Goal: Find specific page/section: Find specific page/section

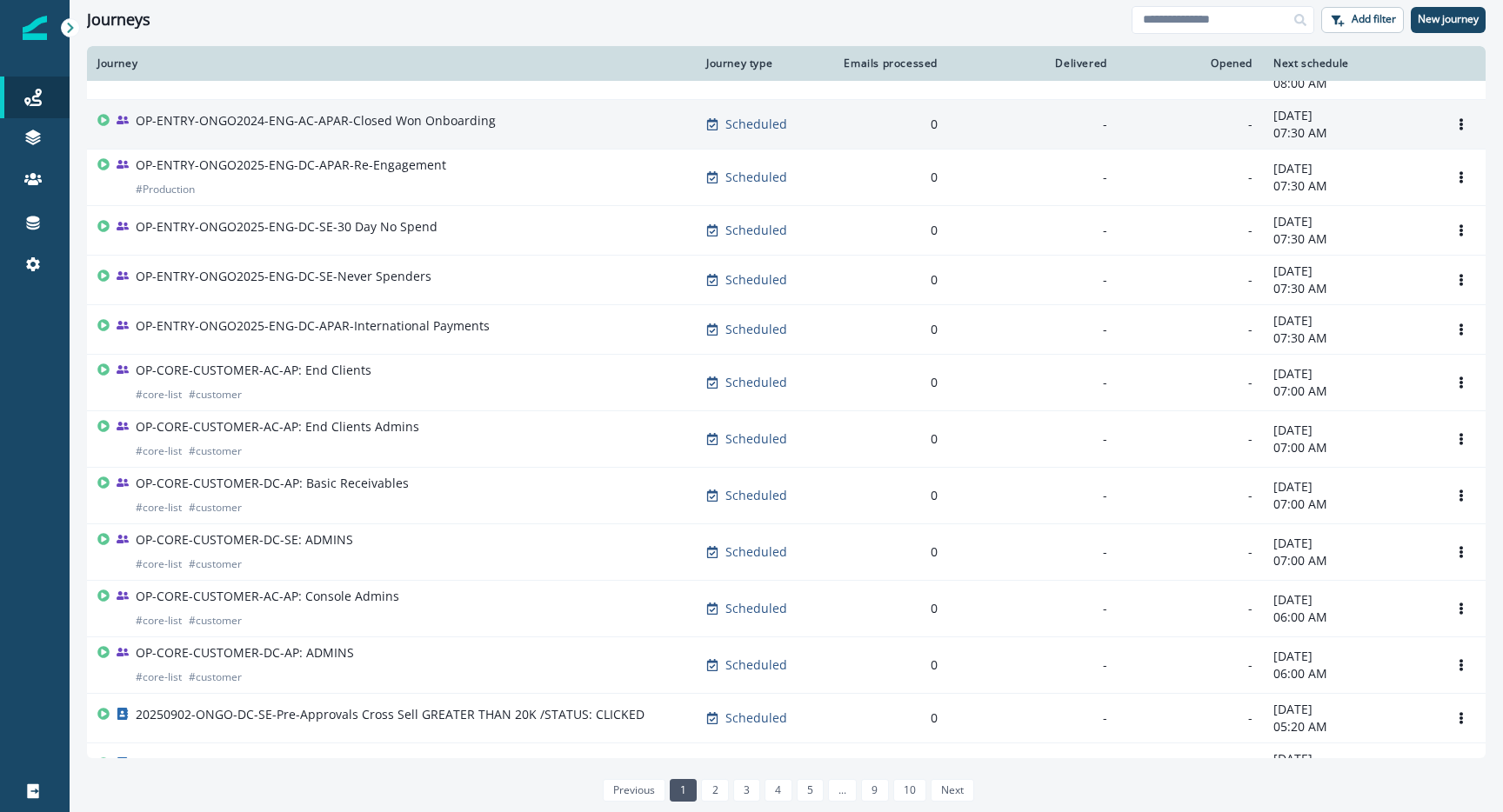
scroll to position [921, 0]
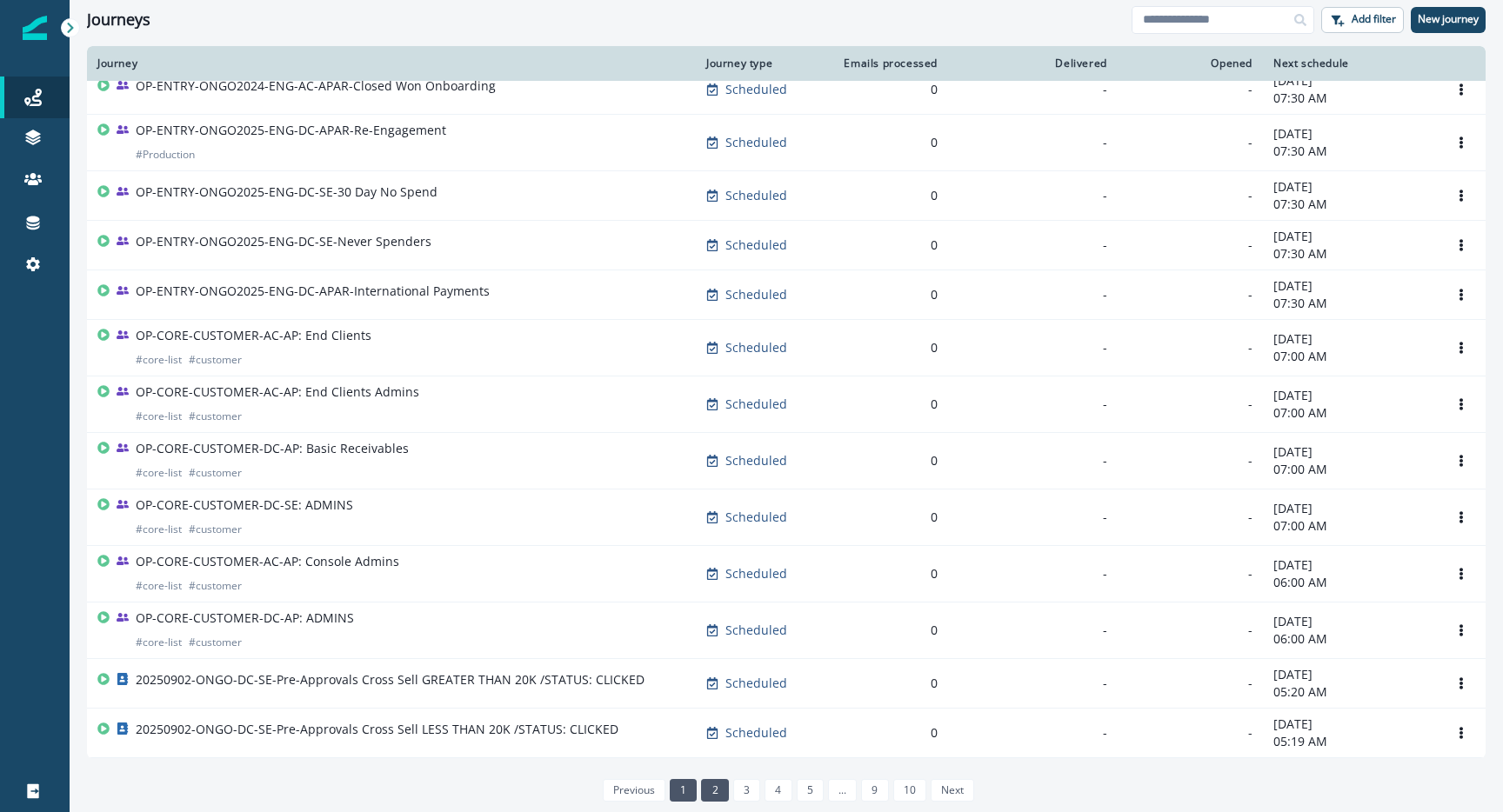
click at [726, 794] on link "2" at bounding box center [714, 791] width 27 height 23
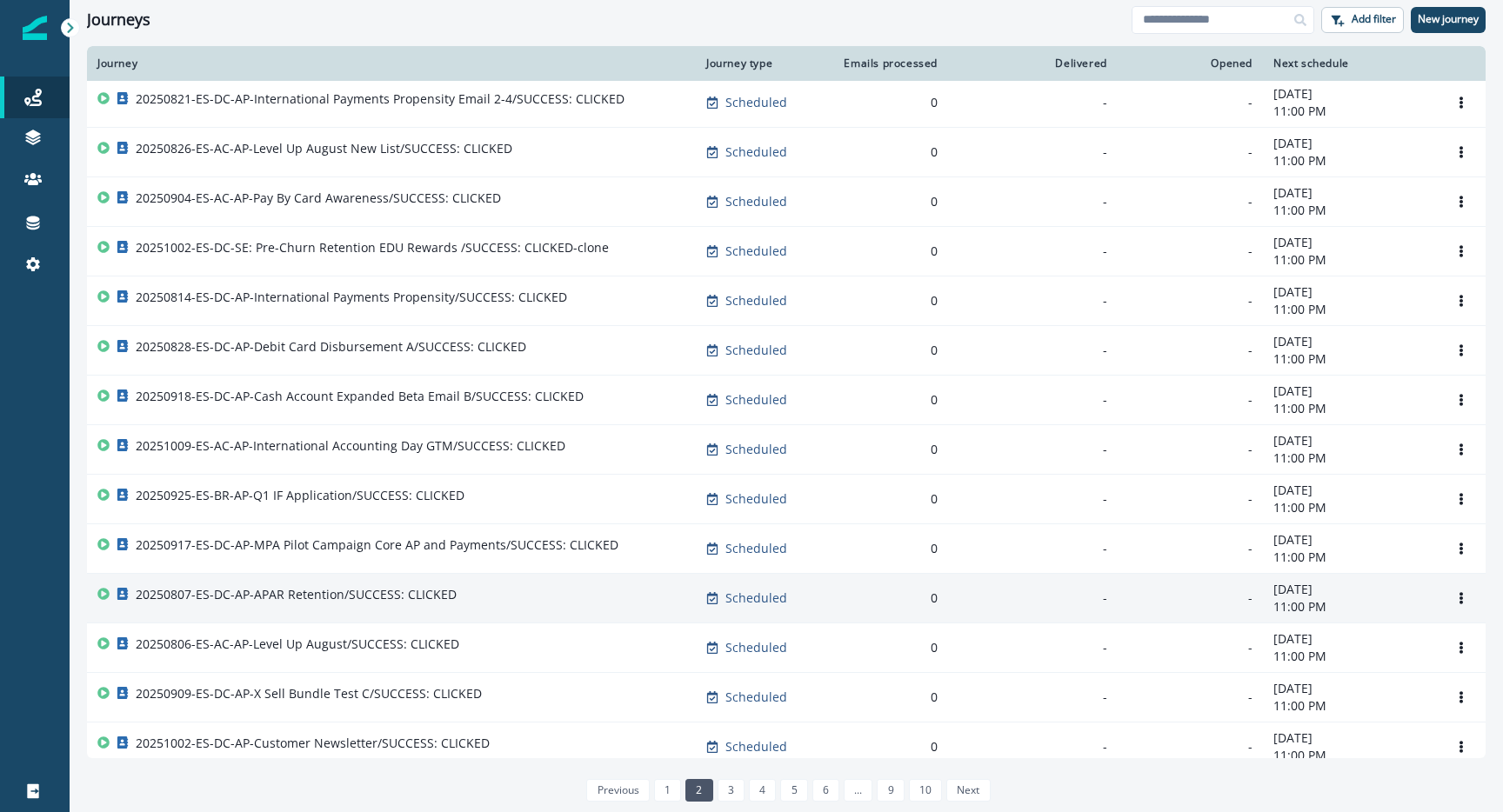
scroll to position [698, 0]
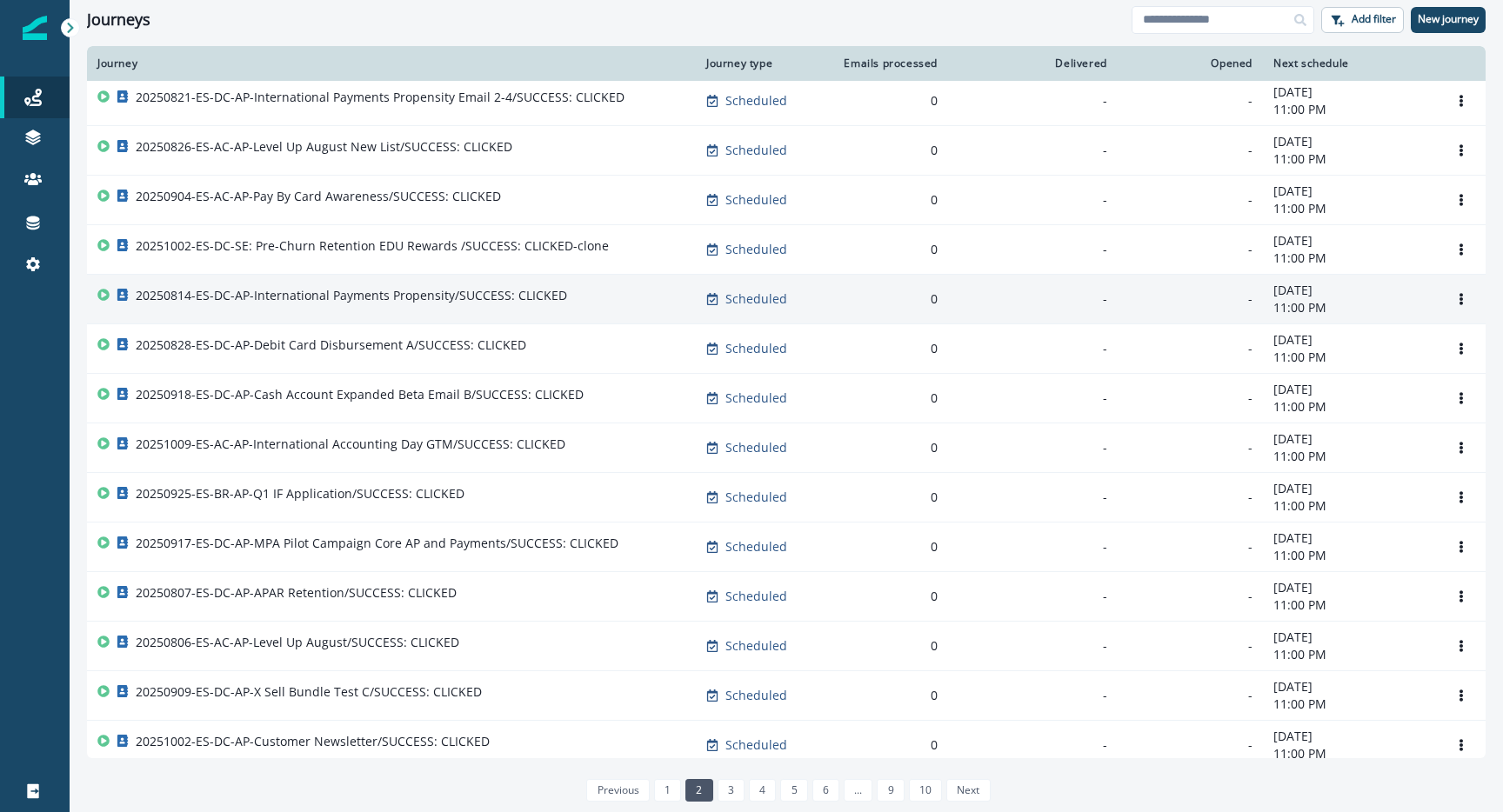
click at [400, 291] on p "20250814-ES-DC-AP-International Payments Propensity/SUCCESS: CLICKED" at bounding box center [352, 296] width 432 height 18
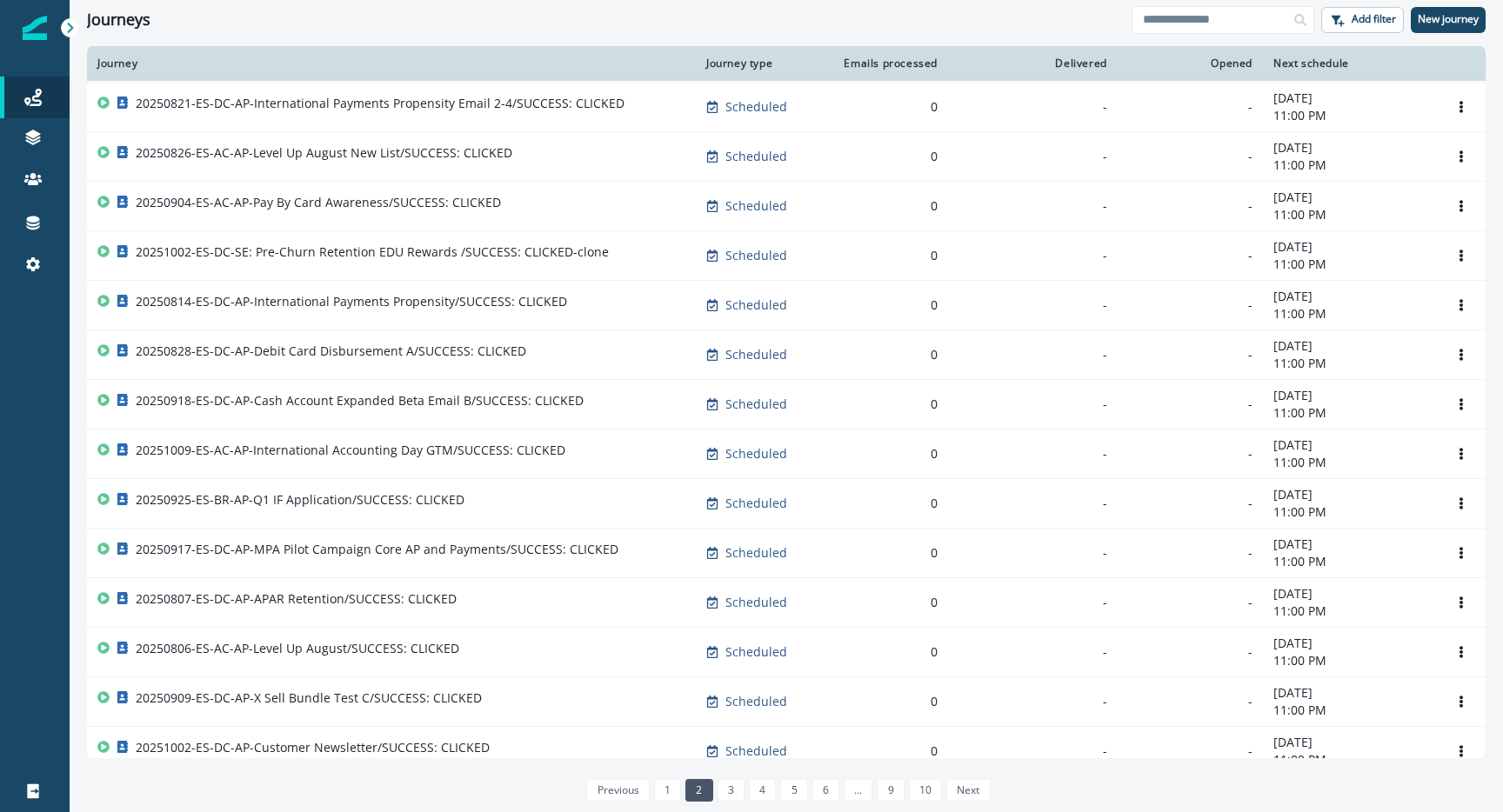
scroll to position [809, 0]
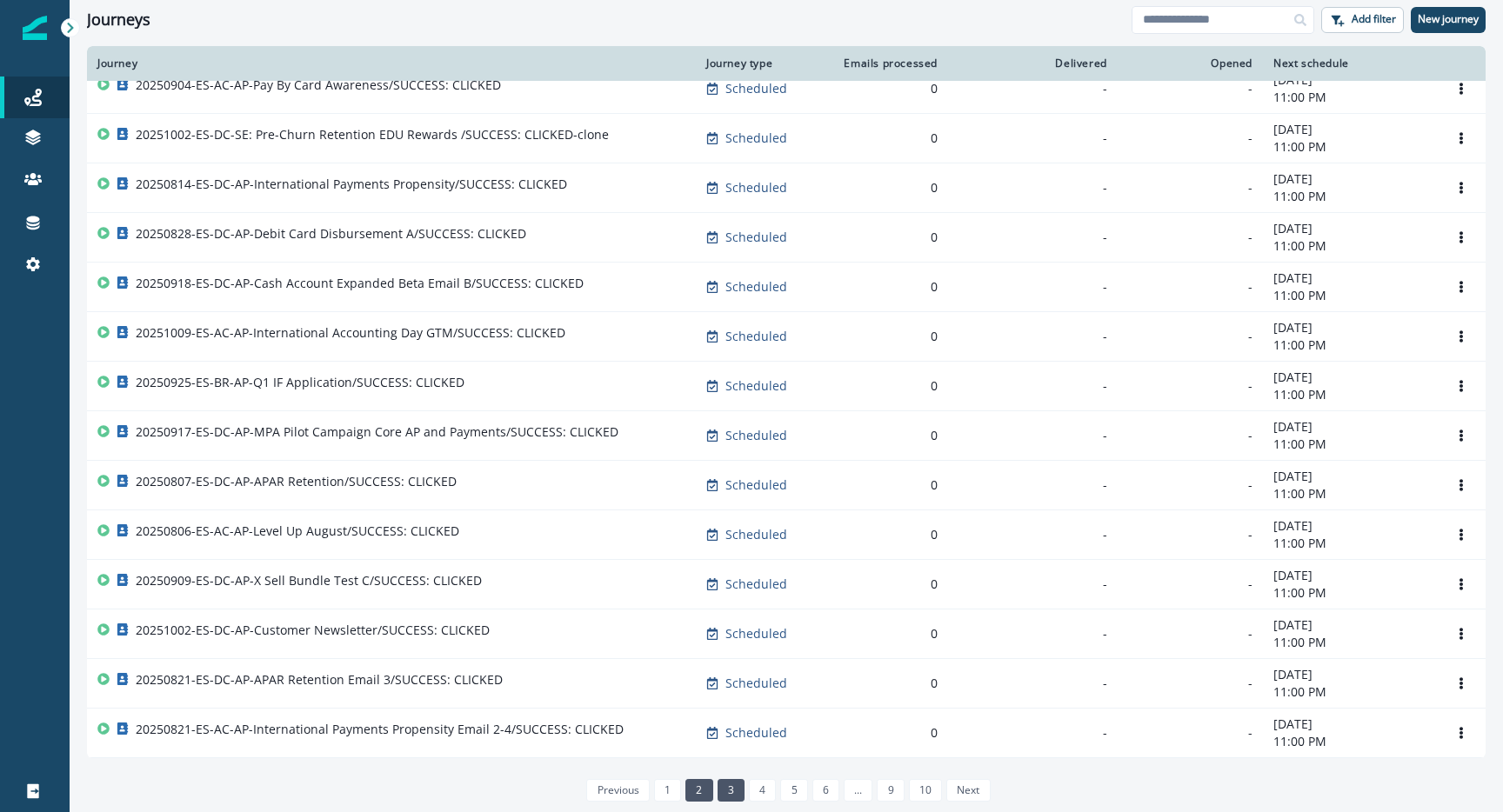
click at [728, 788] on link "3" at bounding box center [731, 791] width 27 height 23
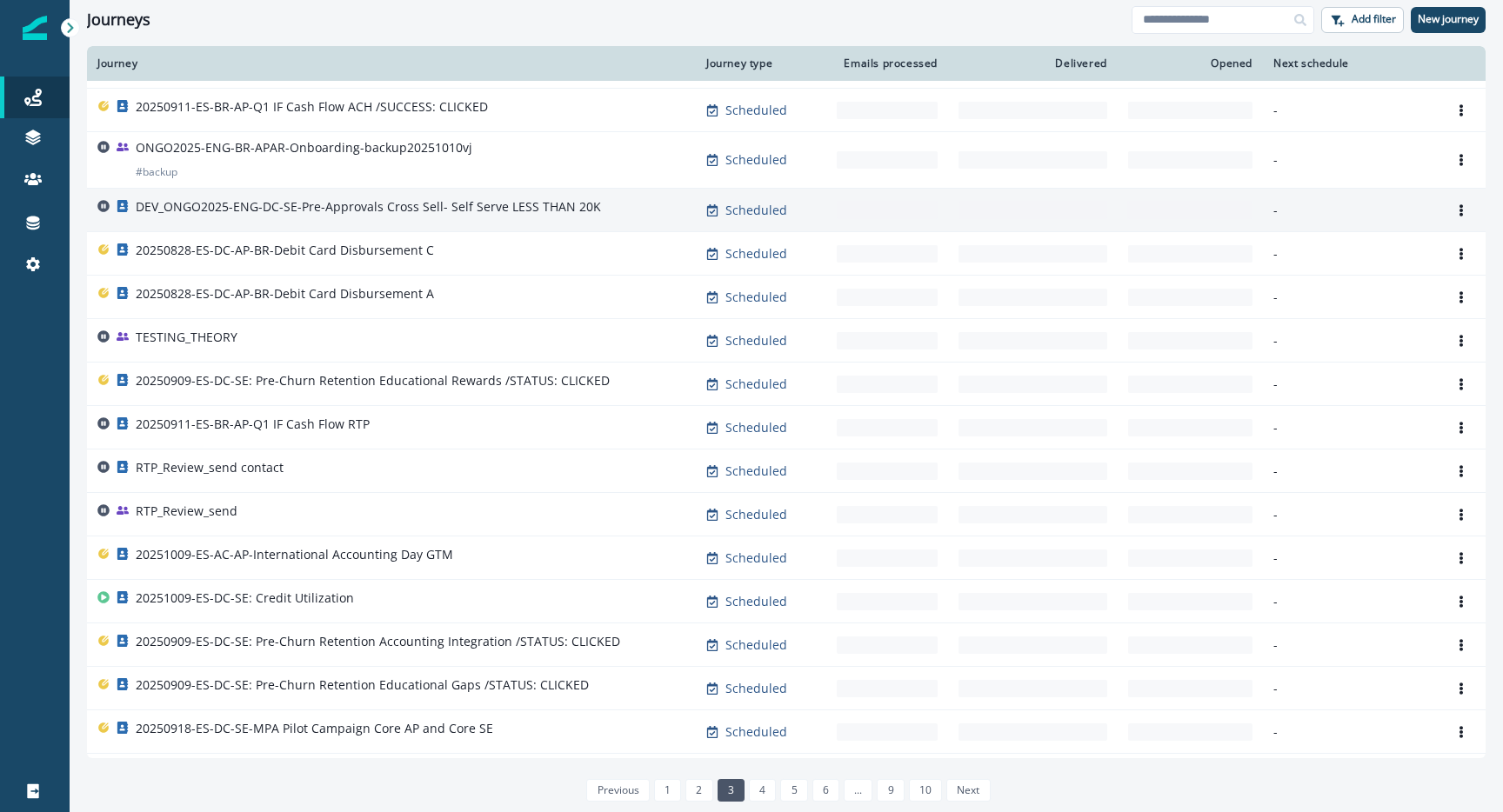
scroll to position [710, 0]
